Goal: Transaction & Acquisition: Purchase product/service

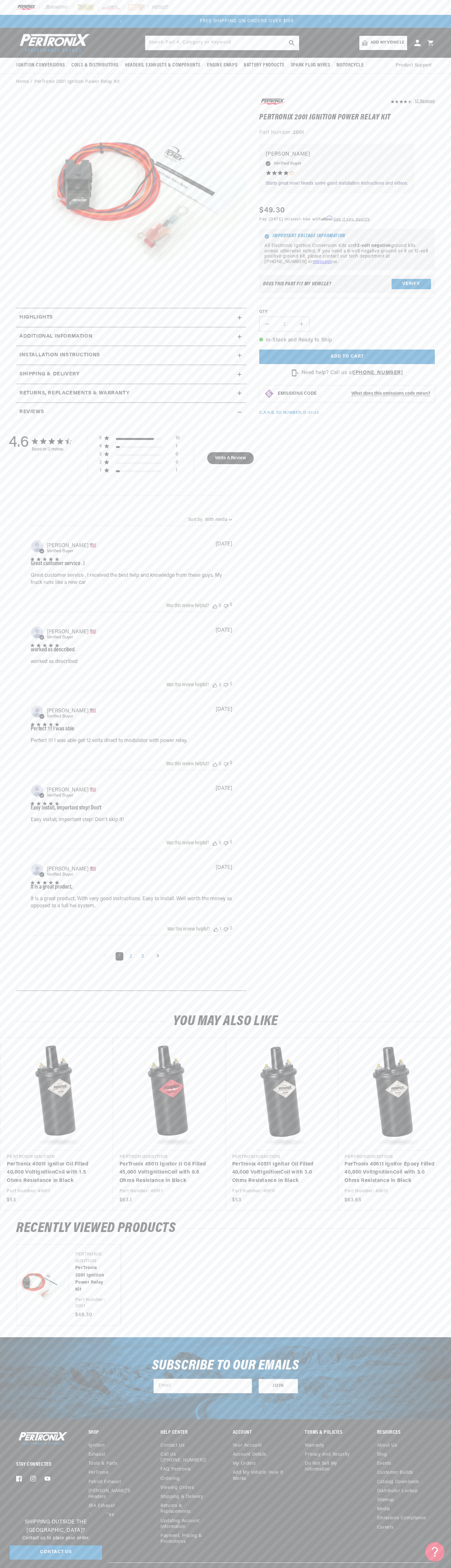
scroll to position [0, 196]
click at [415, 2] on div at bounding box center [225, 7] width 451 height 15
click at [436, 1255] on slider-component "Vendor Pertronix Ignition PerTronix 2001 Ignition Power Relay Kit Part Number: …" at bounding box center [225, 1285] width 451 height 82
click at [30, 1568] on html "Skip to content Your cart Your cart is empty Get the right parts the first time…" at bounding box center [225, 784] width 451 height 1568
click at [21, 83] on link "Home" at bounding box center [23, 82] width 13 height 7
